Goal: Find specific page/section: Find specific page/section

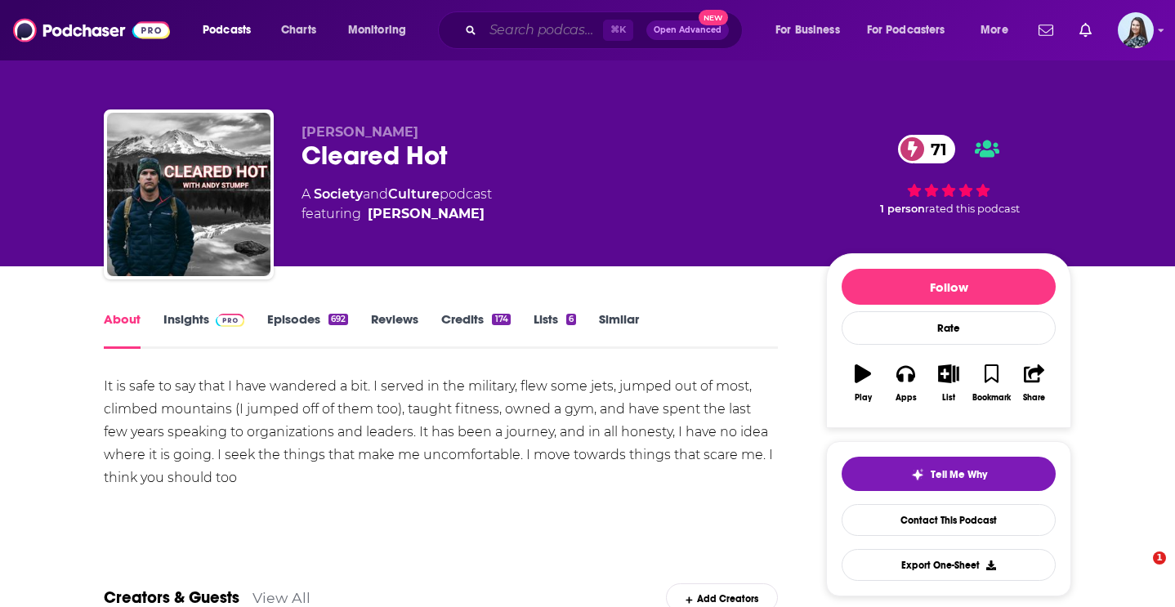
click at [525, 30] on input "Search podcasts, credits, & more..." at bounding box center [543, 30] width 120 height 26
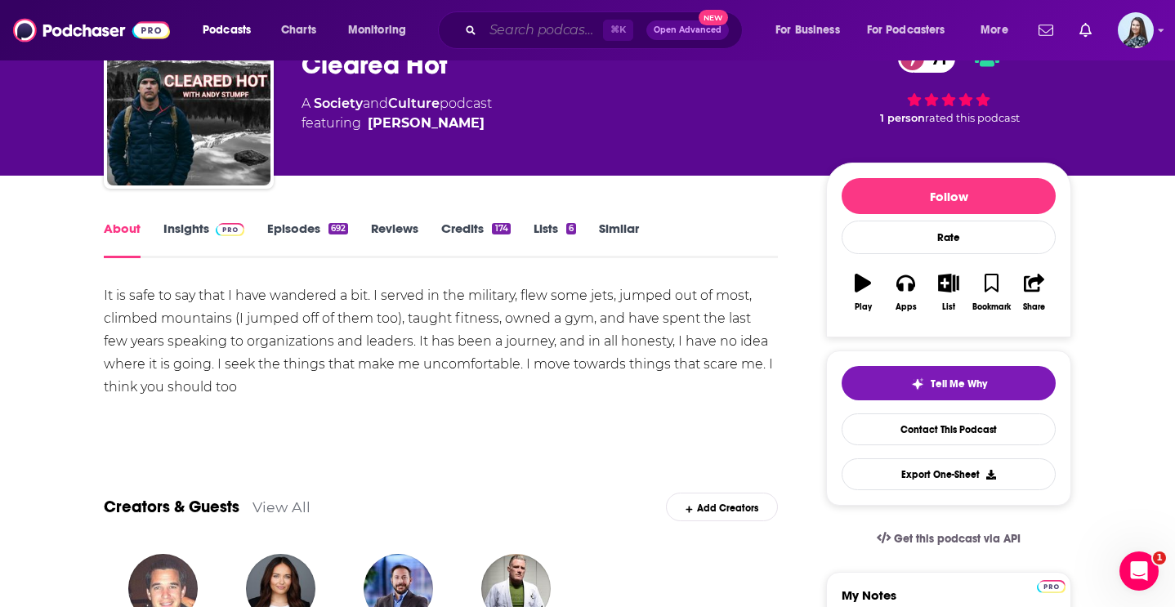
scroll to position [91, 0]
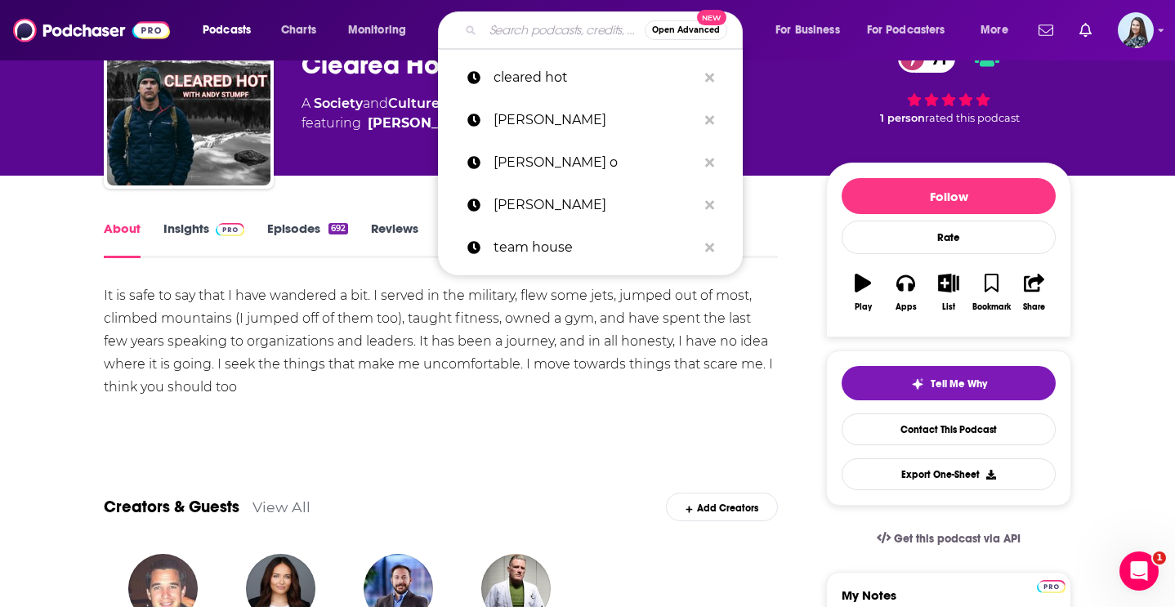
paste input "The 9-5ish Podcast"
type input "The 9-5ish Podcast"
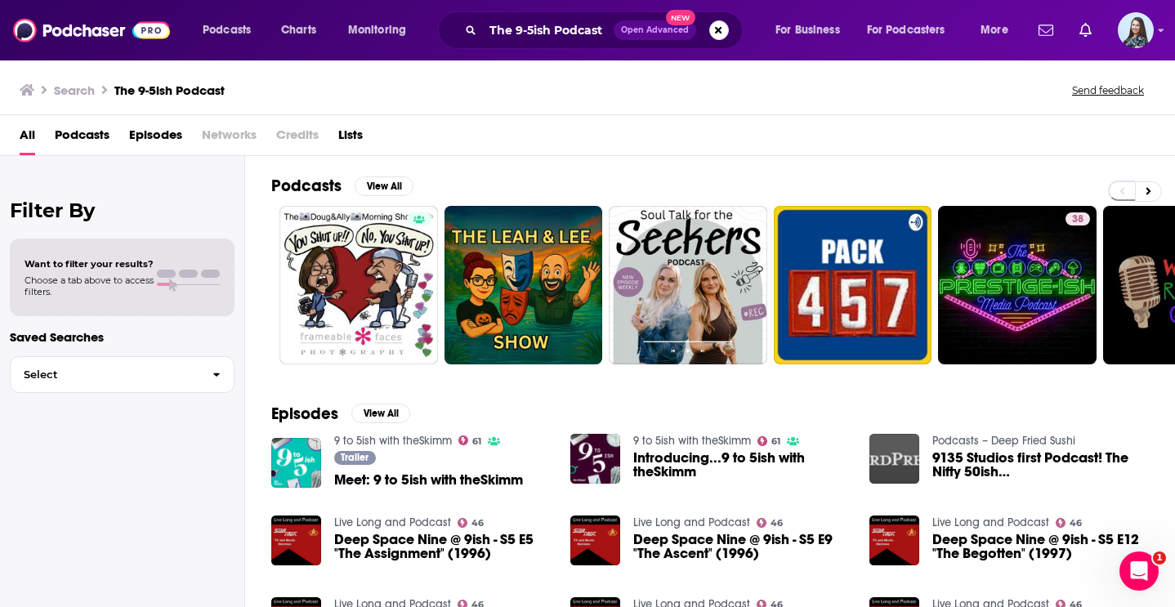
click at [387, 444] on link "9 to 5ish with theSkimm" at bounding box center [393, 441] width 118 height 14
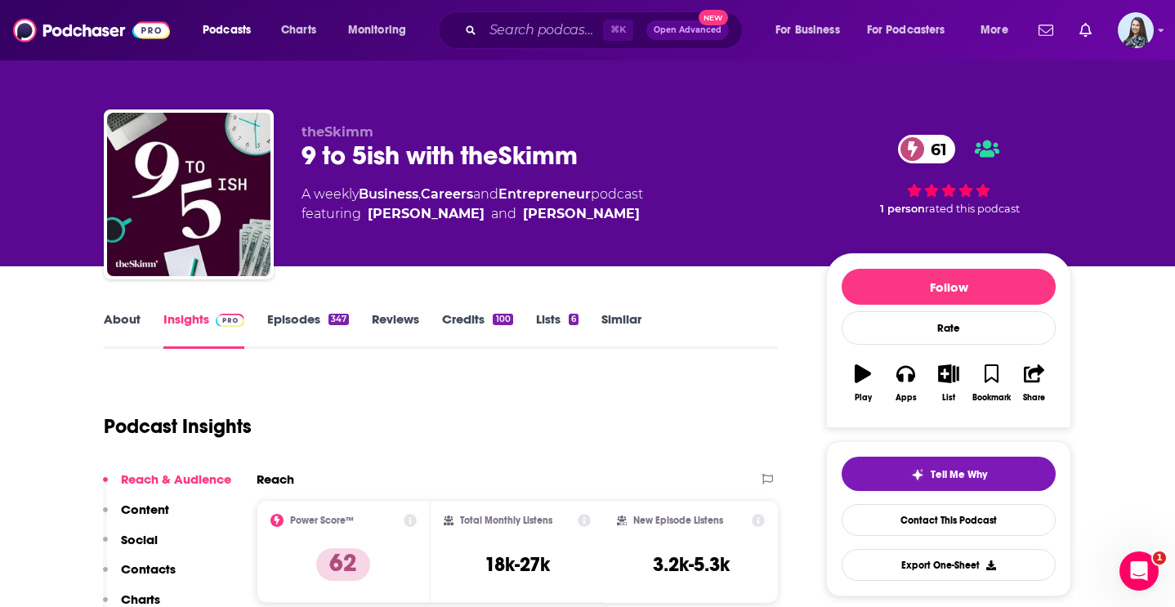
click at [467, 159] on div "9 to 5ish with theSkimm 61" at bounding box center [551, 156] width 498 height 32
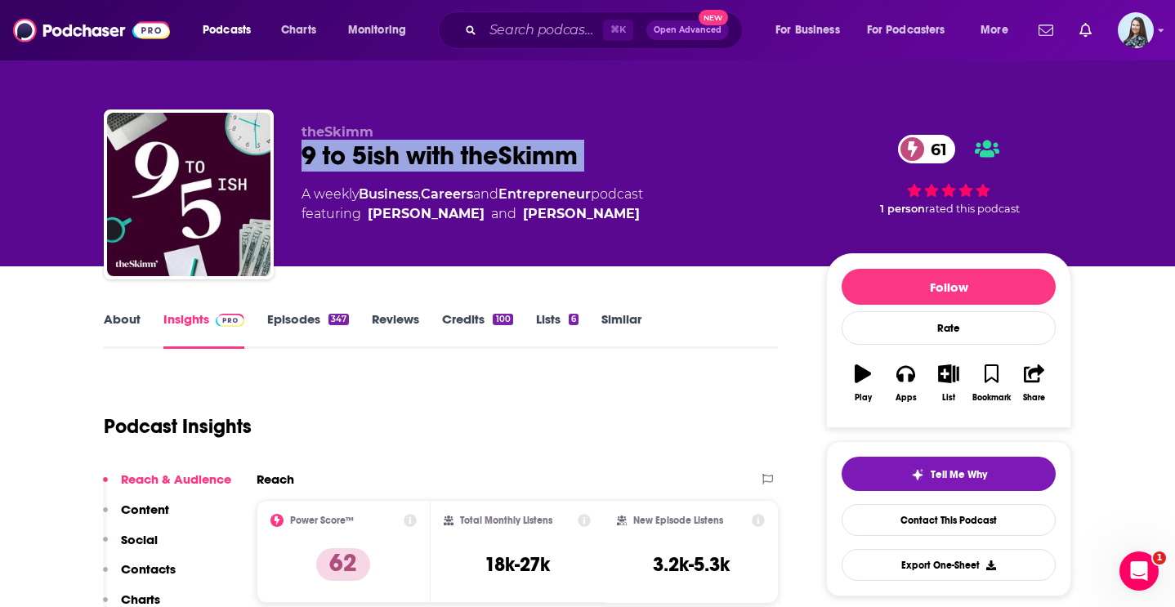
click at [467, 159] on div "9 to 5ish with theSkimm 61" at bounding box center [551, 156] width 498 height 32
copy div "9 to 5ish with theSkimm 61"
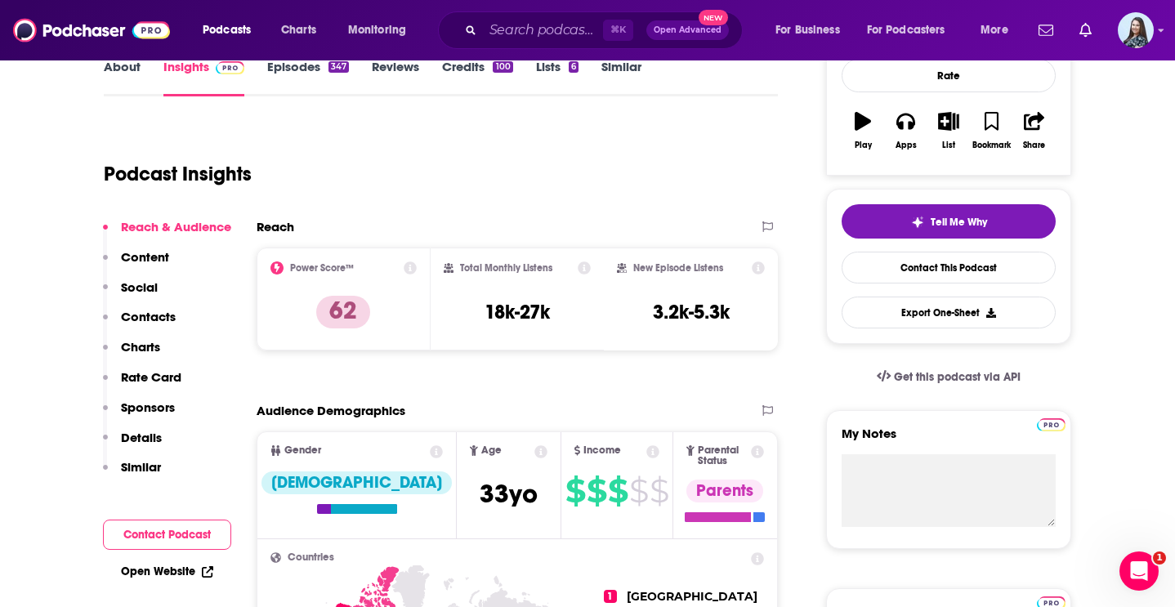
scroll to position [250, 0]
